Goal: Navigation & Orientation: Find specific page/section

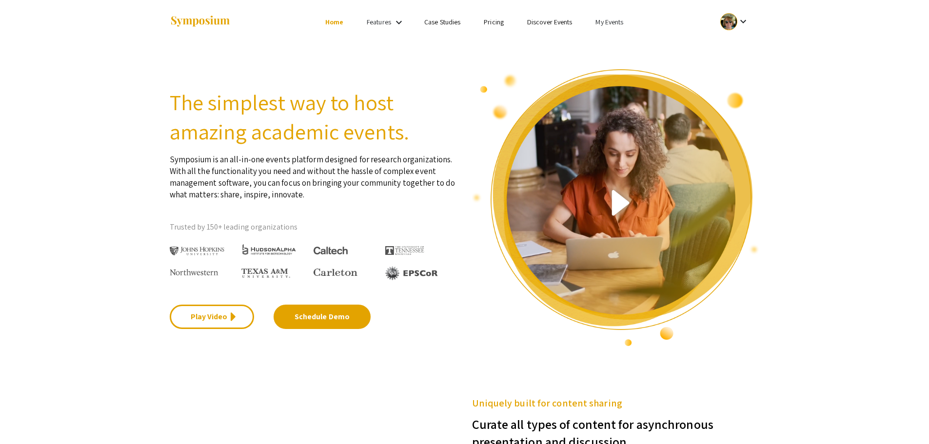
click at [736, 18] on div at bounding box center [728, 21] width 17 height 17
click at [740, 71] on button "My Submissions" at bounding box center [740, 71] width 60 height 23
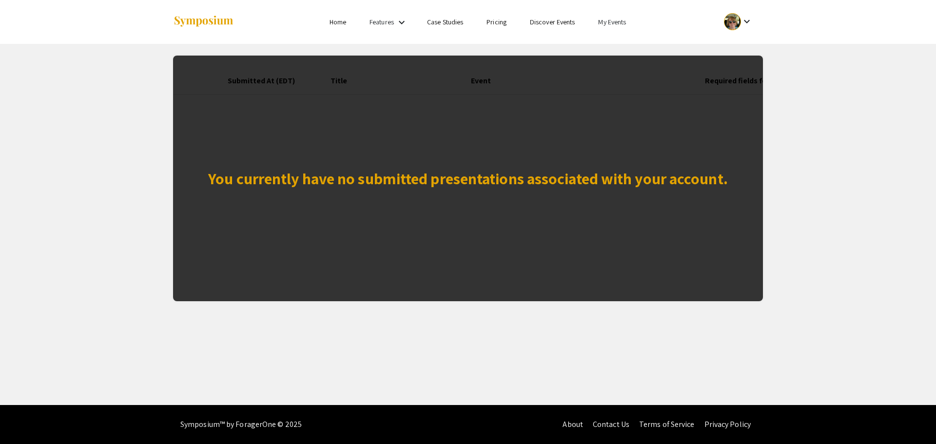
click at [746, 26] on mat-icon "keyboard_arrow_down" at bounding box center [747, 22] width 12 height 12
click at [741, 47] on button "My Account" at bounding box center [744, 48] width 60 height 23
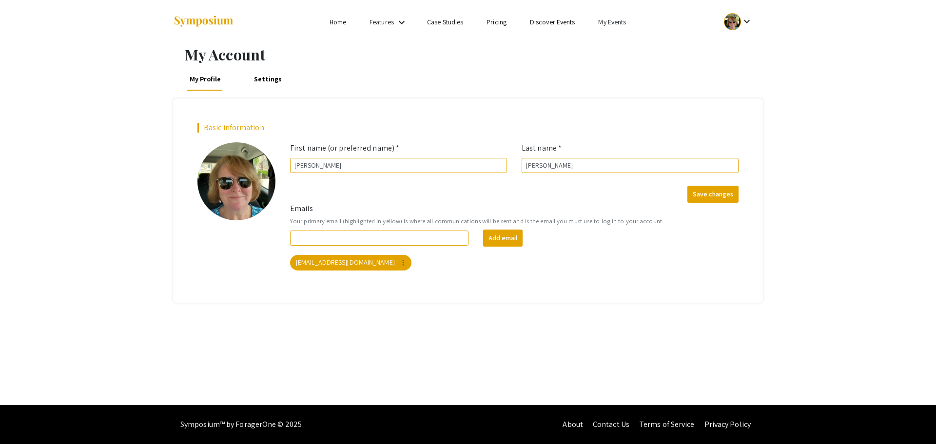
click at [615, 23] on link "My Events" at bounding box center [612, 22] width 28 height 9
click at [617, 46] on button "Events I've organized" at bounding box center [627, 43] width 83 height 23
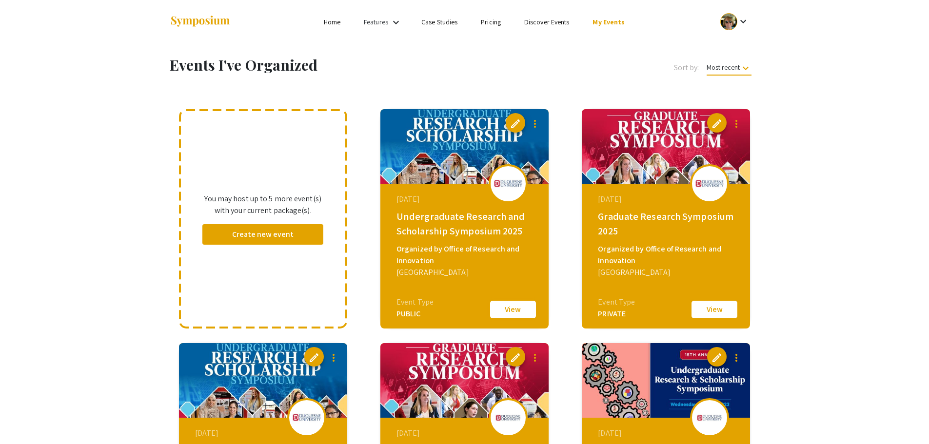
click at [507, 308] on button "View" at bounding box center [512, 309] width 49 height 20
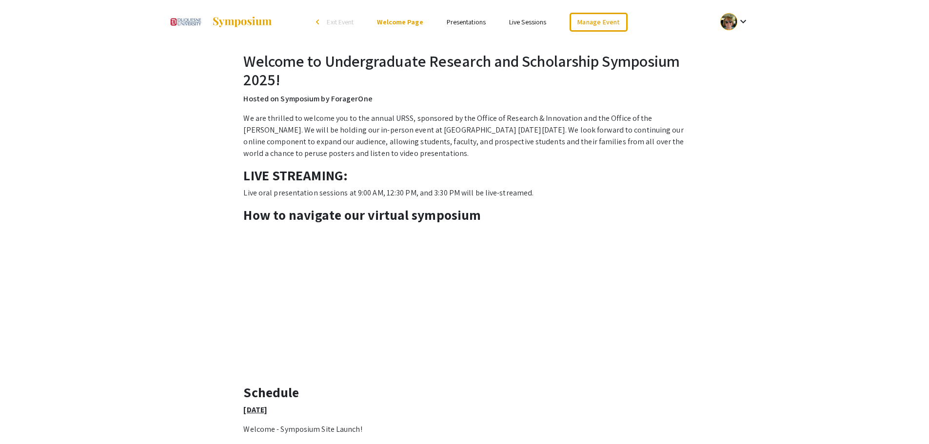
click at [472, 24] on link "Presentations" at bounding box center [466, 22] width 39 height 9
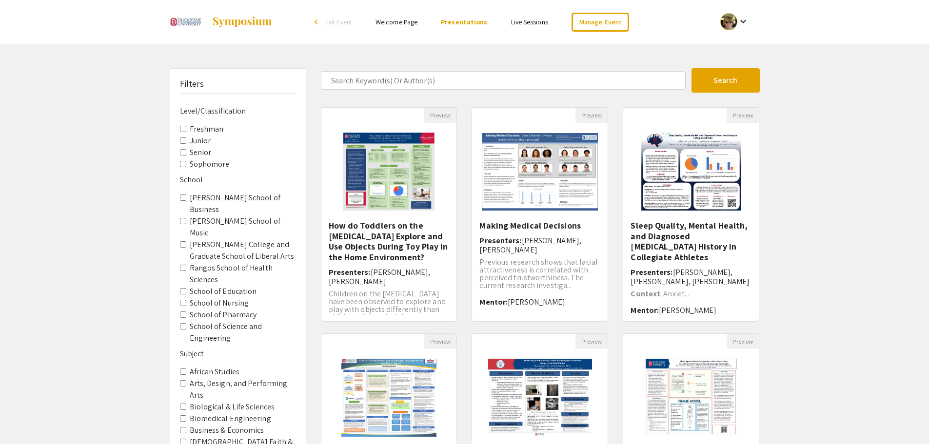
click at [532, 21] on link "Live Sessions" at bounding box center [529, 22] width 37 height 9
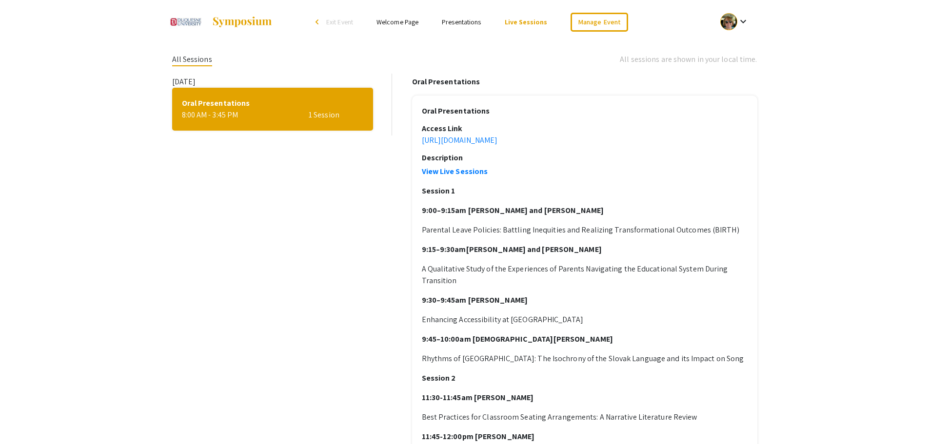
click at [470, 20] on link "Presentations" at bounding box center [461, 22] width 39 height 9
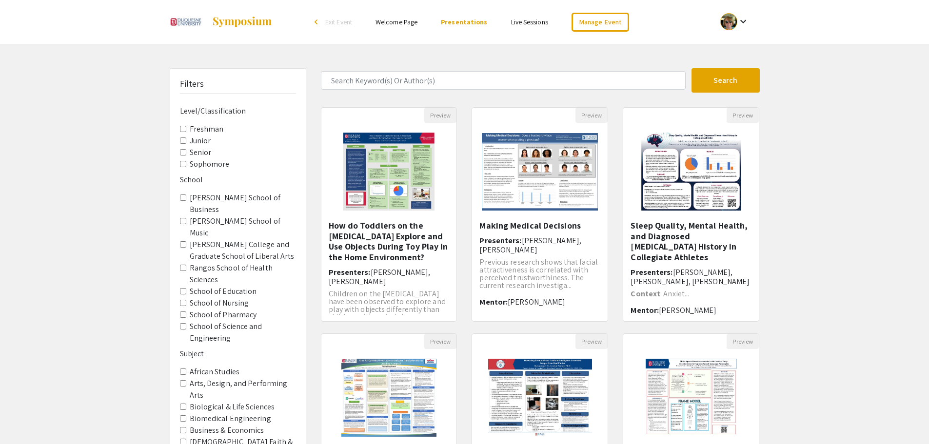
click at [399, 21] on link "Welcome Page" at bounding box center [396, 22] width 42 height 9
